Goal: Find specific page/section: Find specific page/section

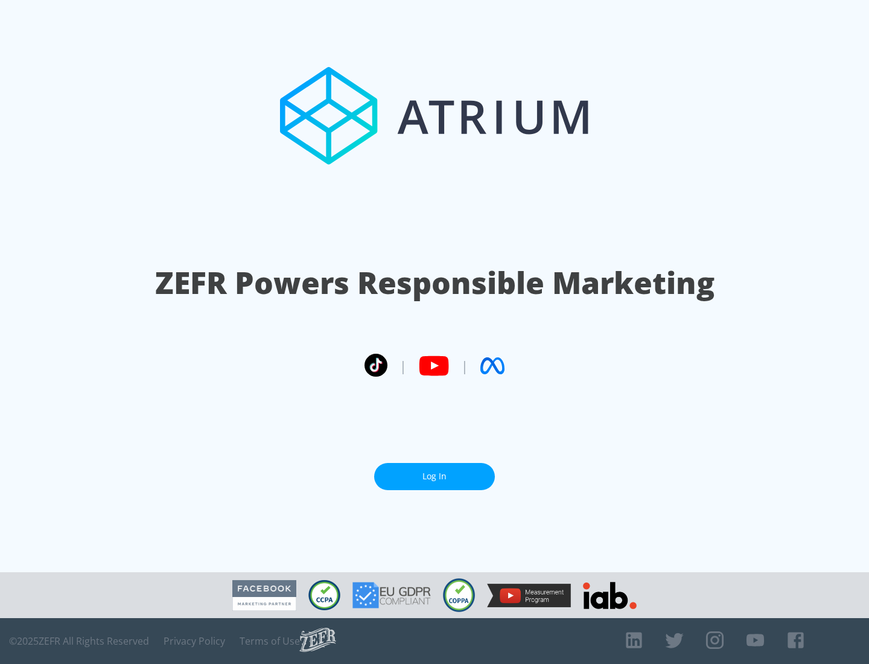
click at [435, 471] on link "Log In" at bounding box center [434, 476] width 121 height 27
